Goal: Task Accomplishment & Management: Use online tool/utility

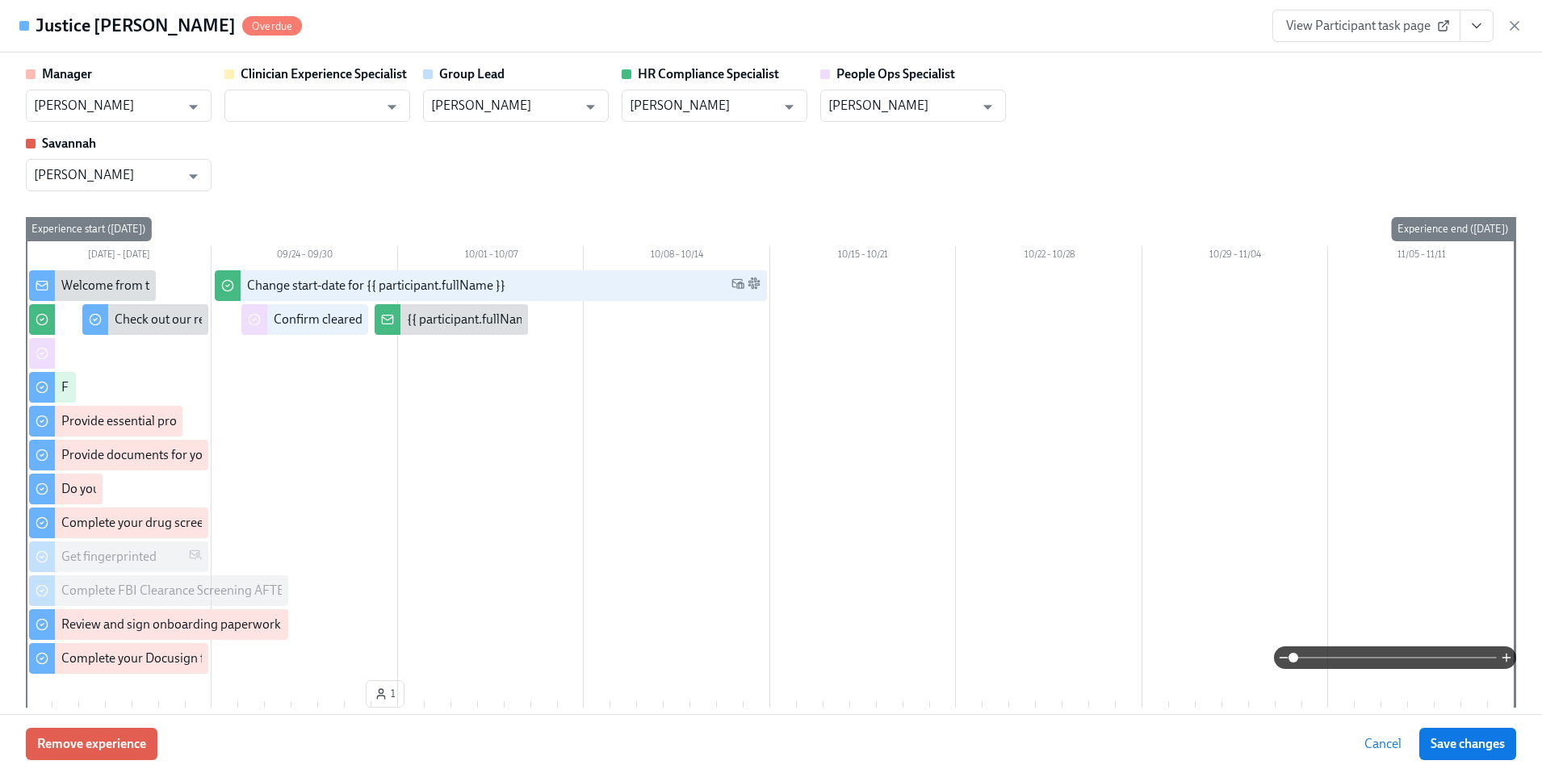
scroll to position [0, 19966]
